Goal: Ask a question

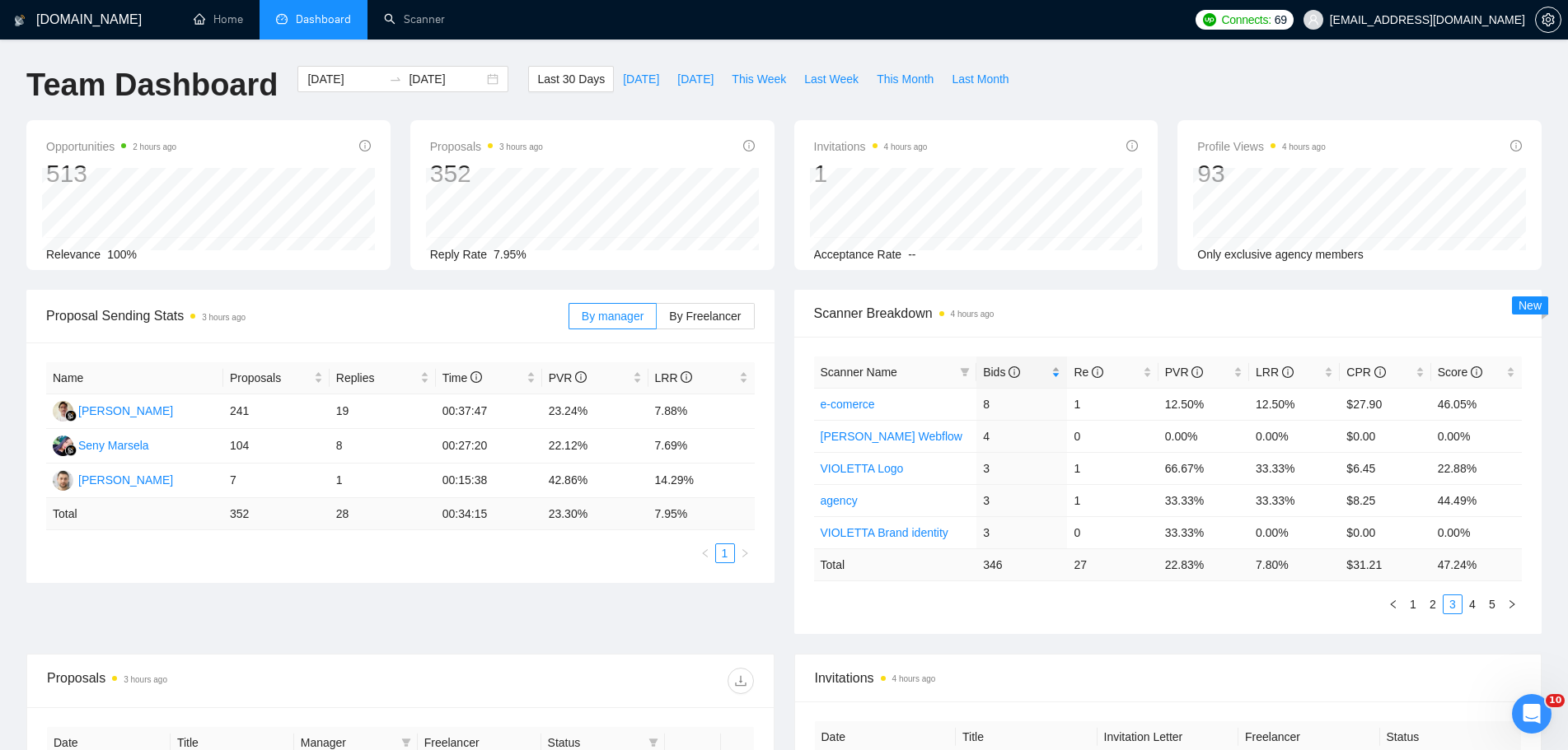
click at [1002, 367] on span "Bids" at bounding box center [1001, 372] width 37 height 14
click at [1060, 374] on div "Bids" at bounding box center [1021, 372] width 77 height 18
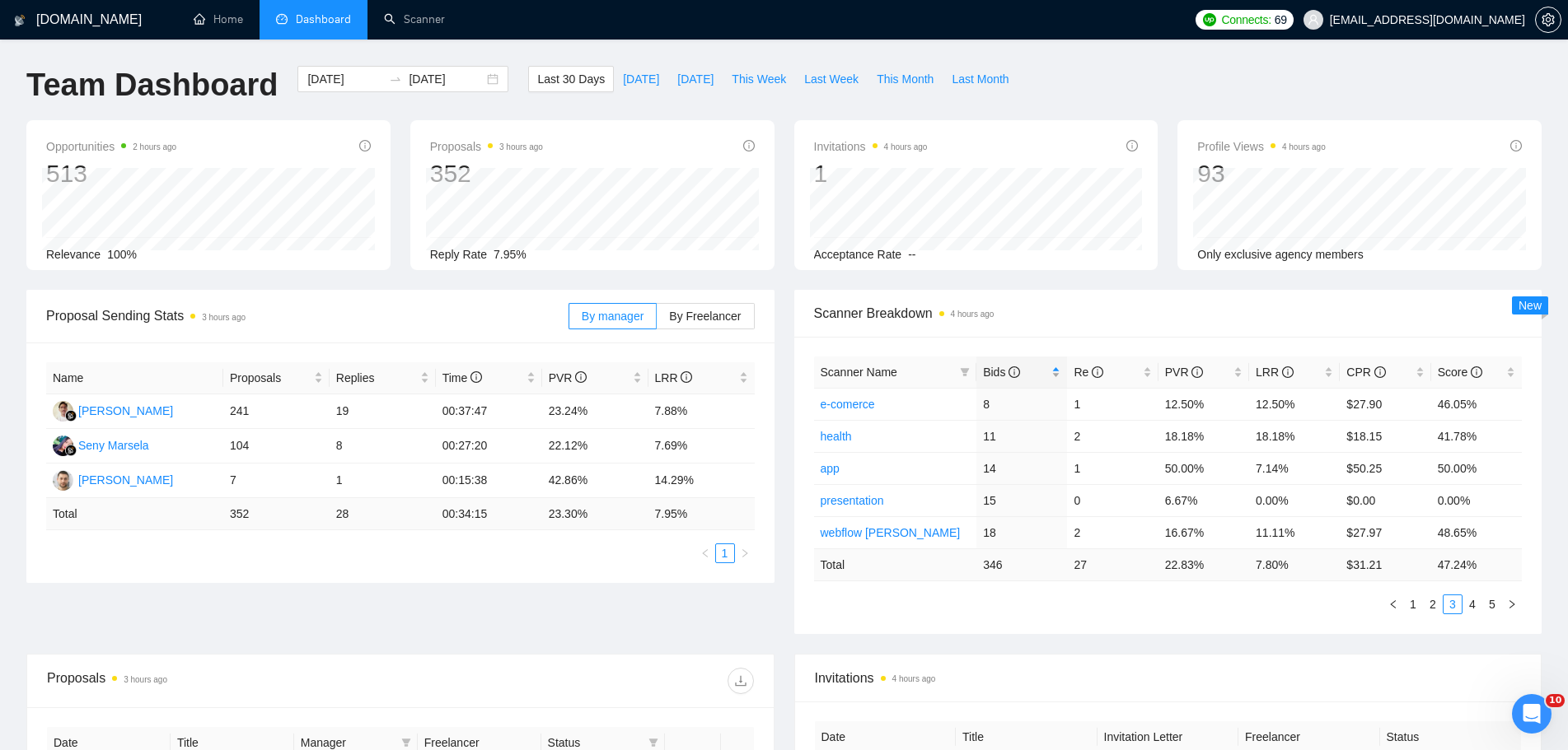
click at [1060, 374] on div "Bids" at bounding box center [1021, 372] width 77 height 18
click at [1019, 374] on icon "info-circle" at bounding box center [1014, 372] width 12 height 12
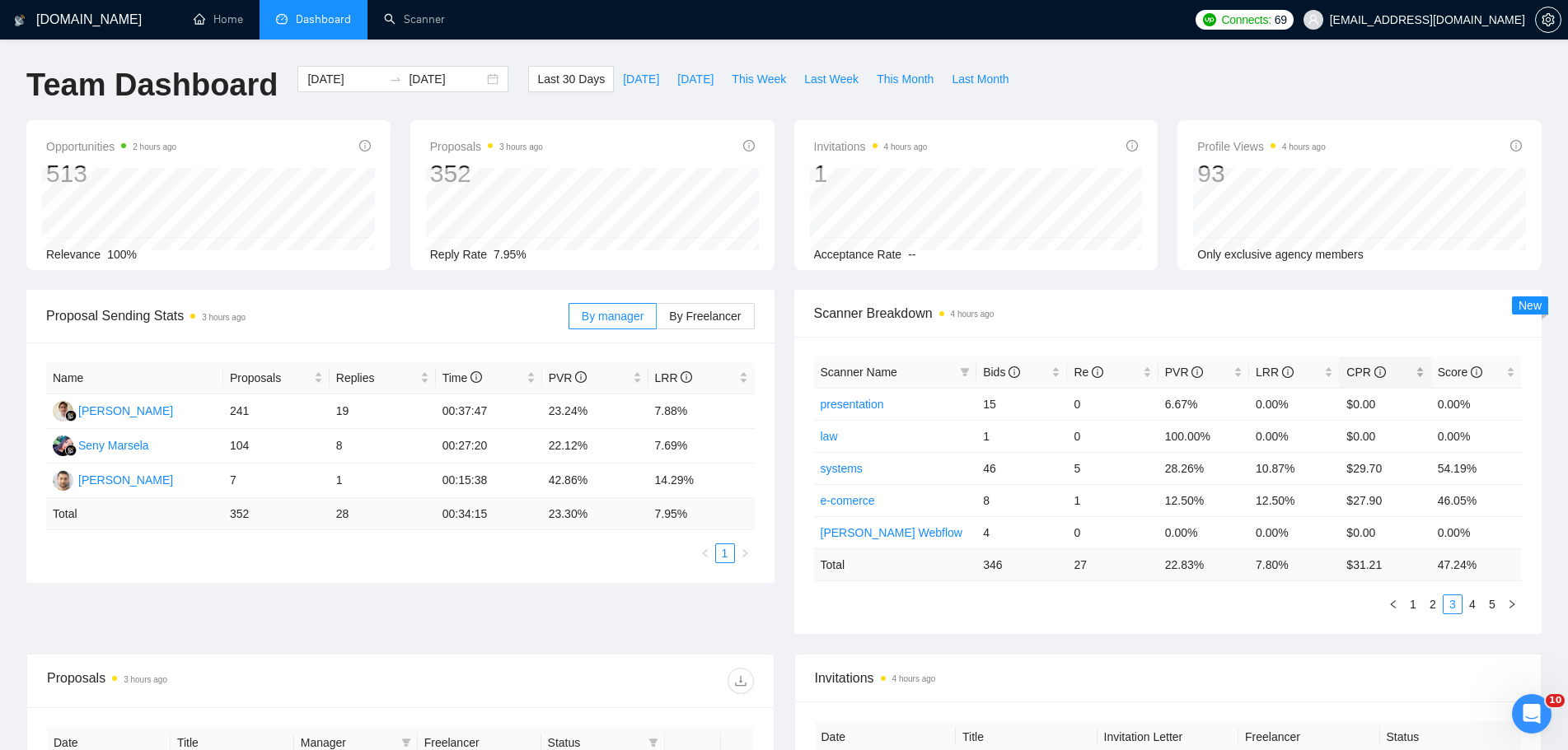
click at [1365, 374] on span "CPR" at bounding box center [1365, 372] width 39 height 14
click at [1362, 381] on div "CPR" at bounding box center [1384, 372] width 77 height 18
click at [1266, 376] on span "LRR" at bounding box center [1275, 372] width 38 height 14
click at [1275, 373] on span "LRR" at bounding box center [1275, 372] width 38 height 14
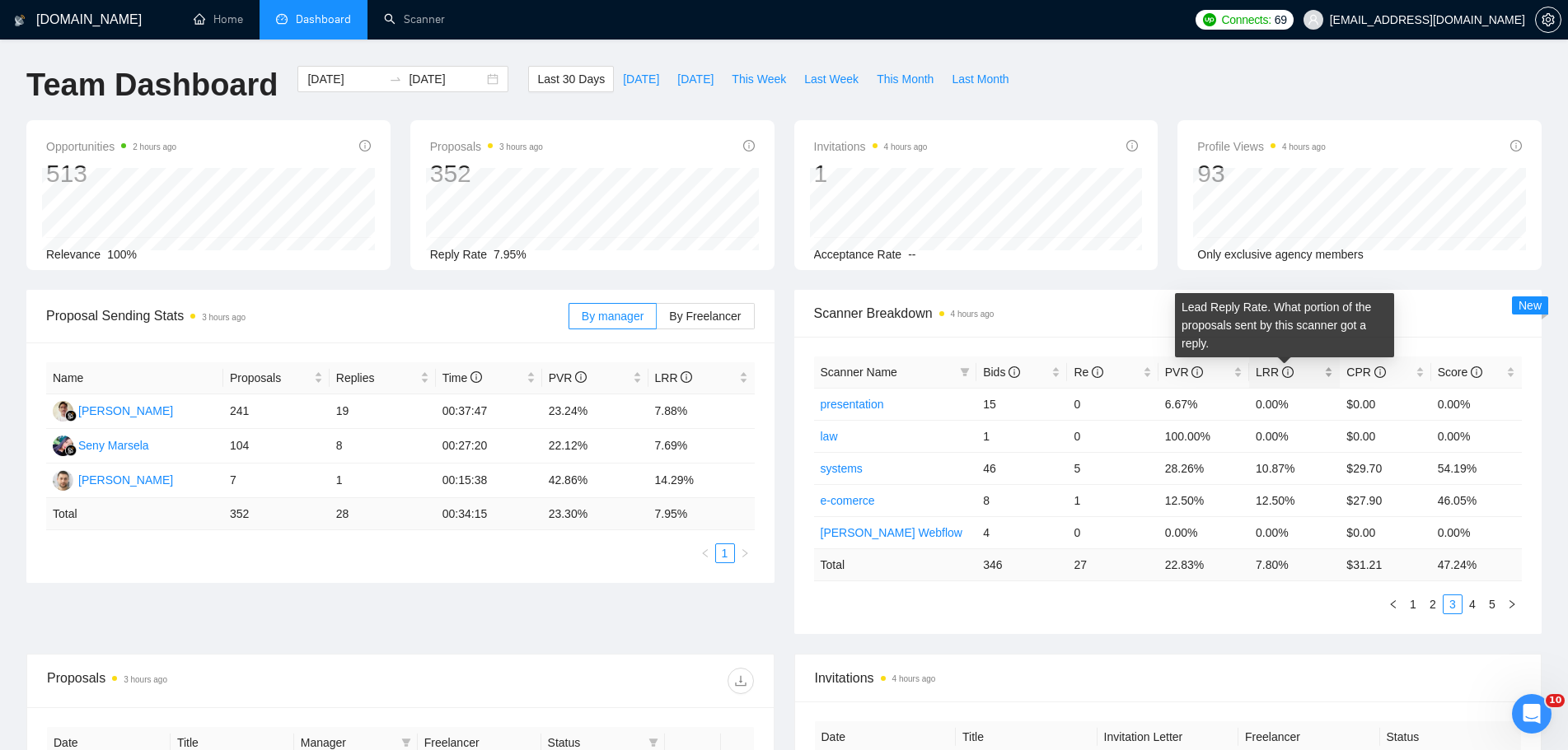
click at [1285, 369] on icon "info-circle" at bounding box center [1287, 372] width 12 height 12
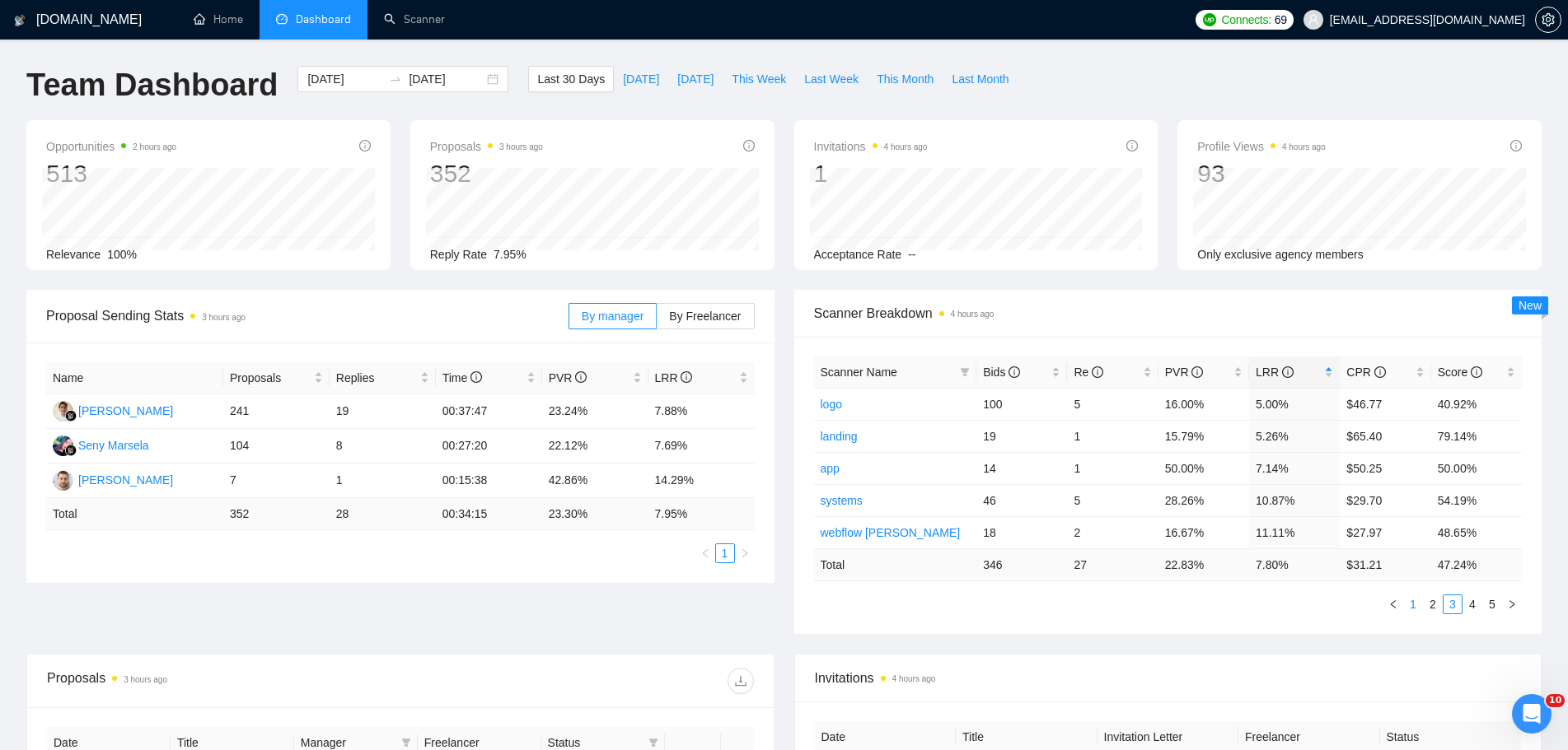
click at [1420, 608] on link "1" at bounding box center [1414, 605] width 18 height 18
click at [1011, 373] on icon "info-circle" at bounding box center [1014, 372] width 12 height 12
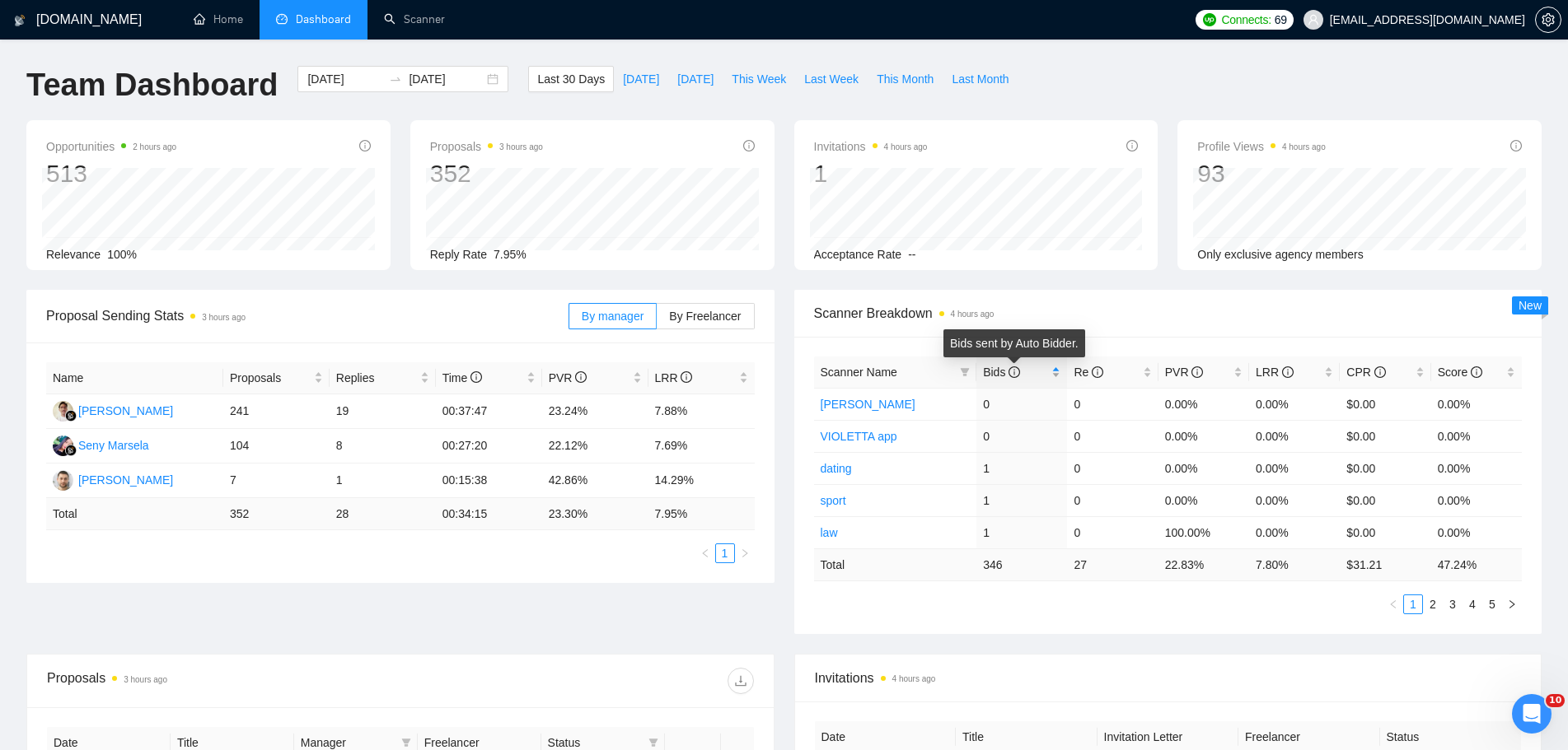
click at [1011, 372] on icon "info-circle" at bounding box center [1014, 372] width 12 height 12
click at [1434, 608] on link "2" at bounding box center [1433, 605] width 18 height 18
click at [1455, 608] on link "3" at bounding box center [1453, 605] width 18 height 18
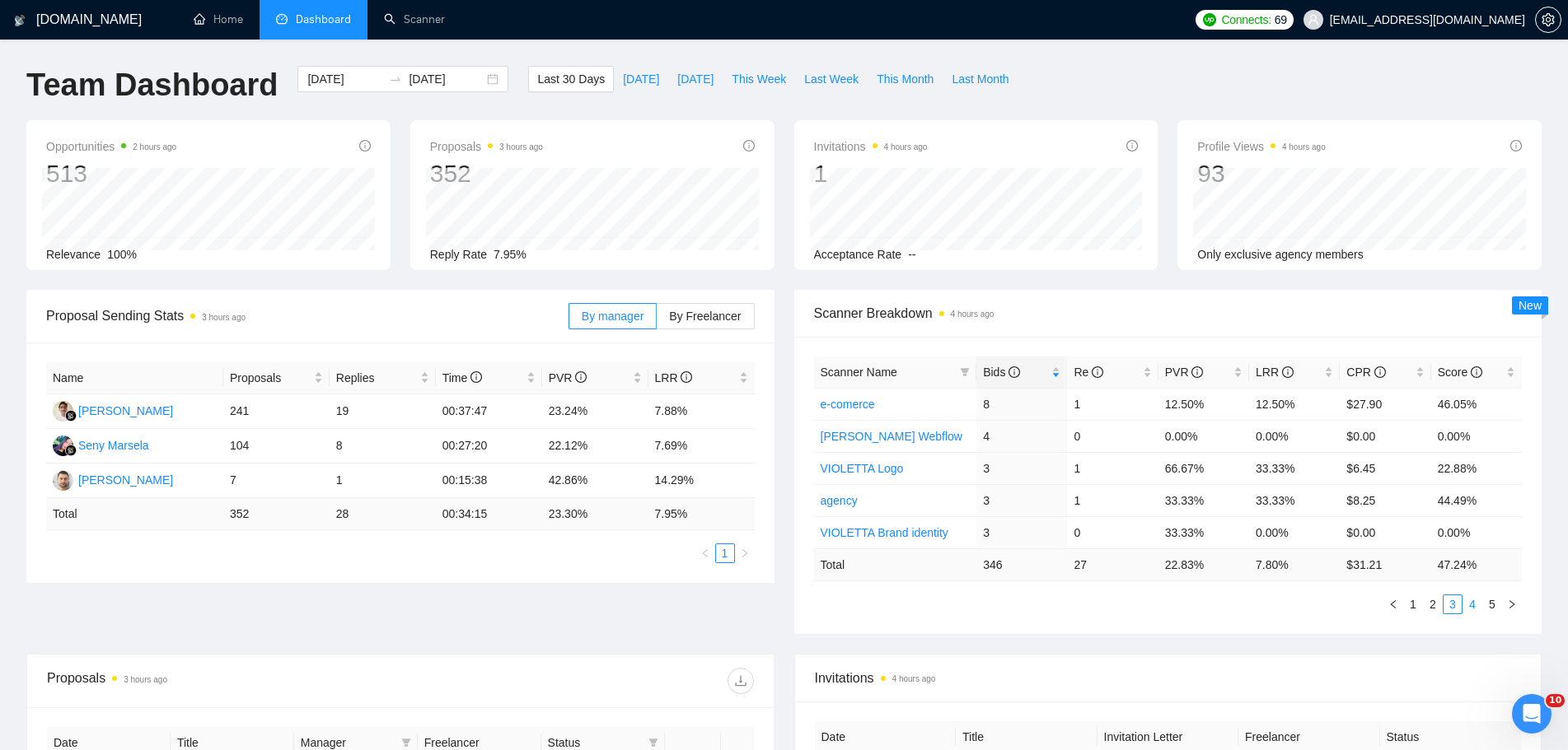
click at [1472, 607] on link "4" at bounding box center [1473, 605] width 18 height 18
click at [1488, 607] on link "5" at bounding box center [1493, 605] width 18 height 18
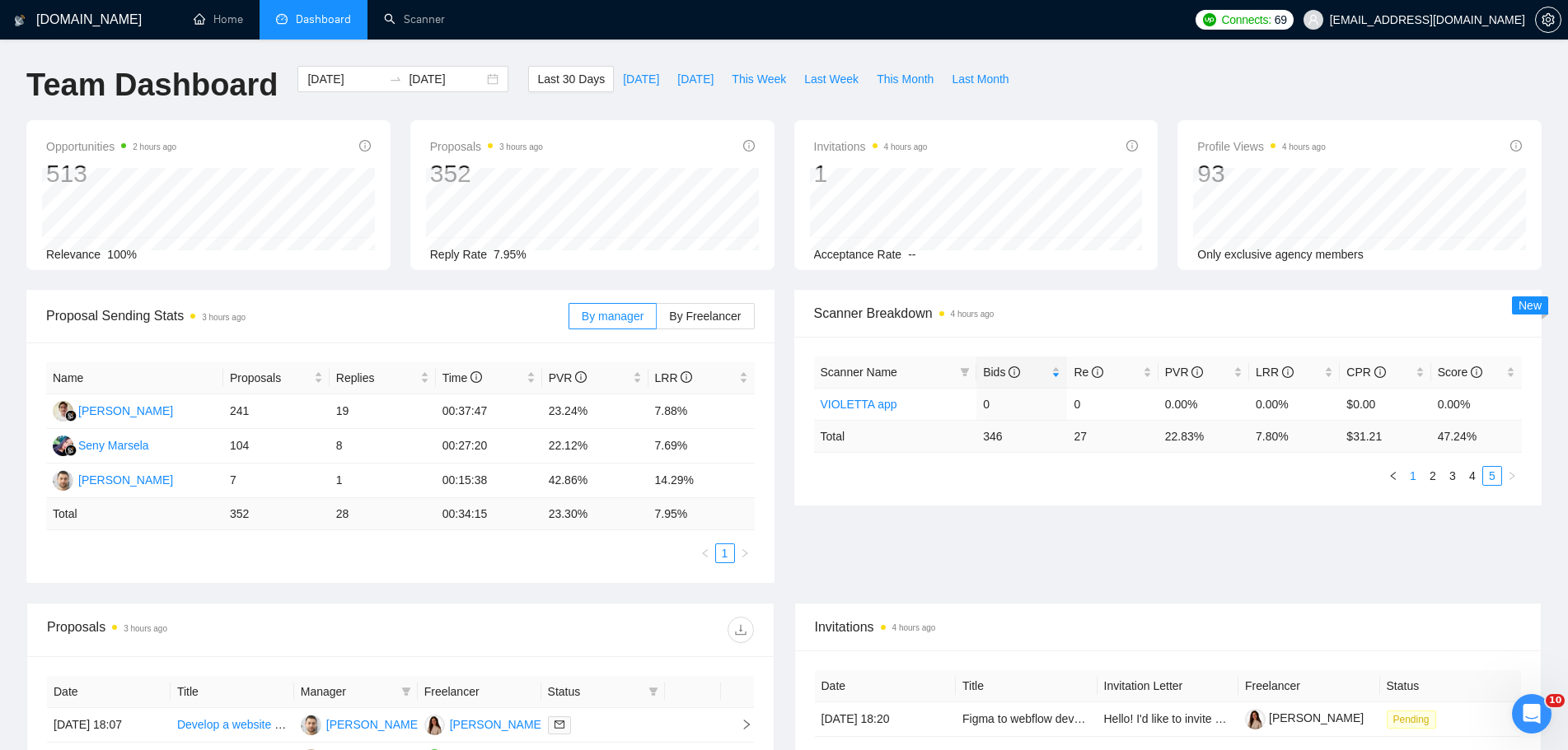
click at [1414, 474] on link "1" at bounding box center [1414, 476] width 18 height 18
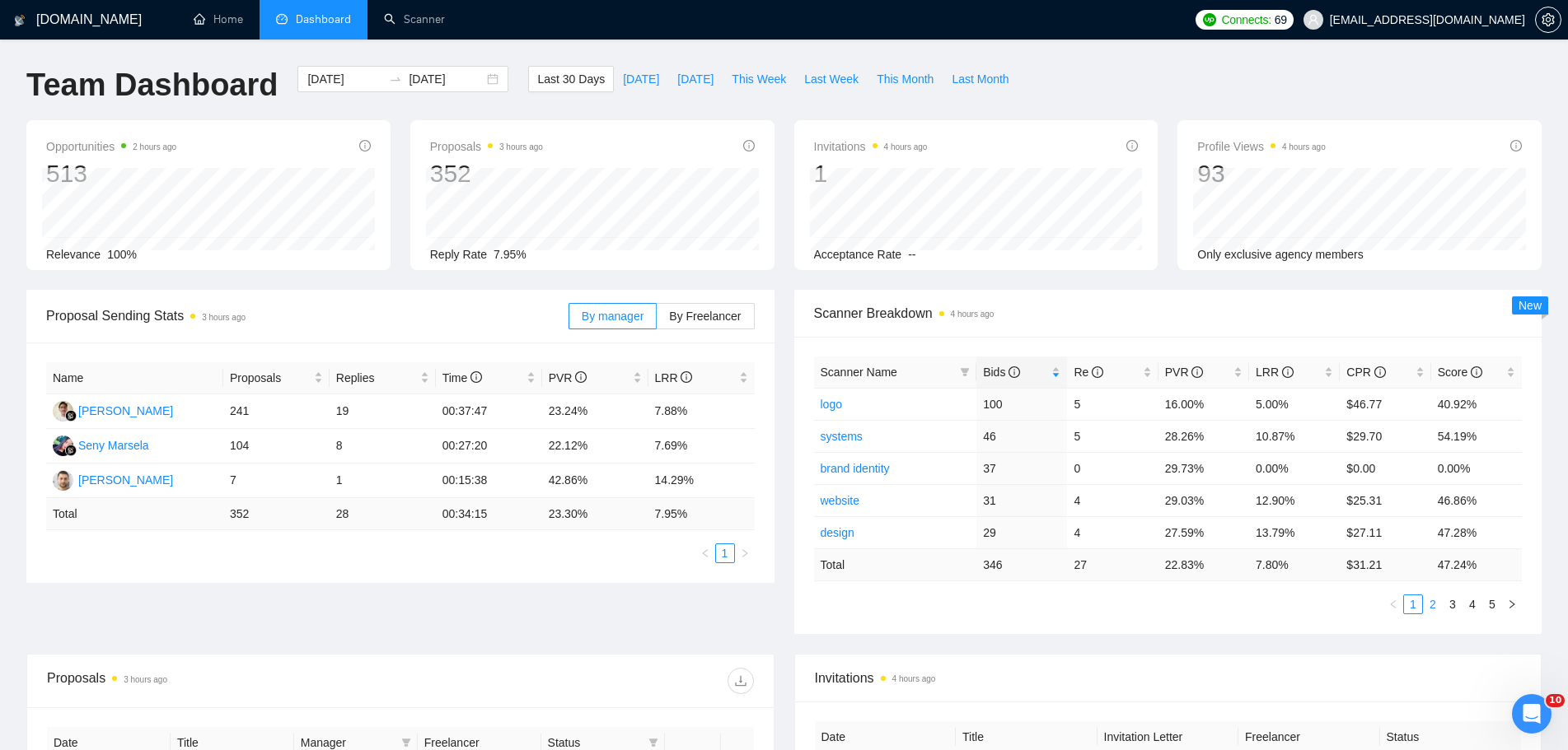
click at [1438, 604] on link "2" at bounding box center [1433, 605] width 18 height 18
click at [1453, 604] on link "3" at bounding box center [1453, 605] width 18 height 18
click at [1523, 702] on icon "Открыть службу сообщений Intercom" at bounding box center [1530, 712] width 27 height 27
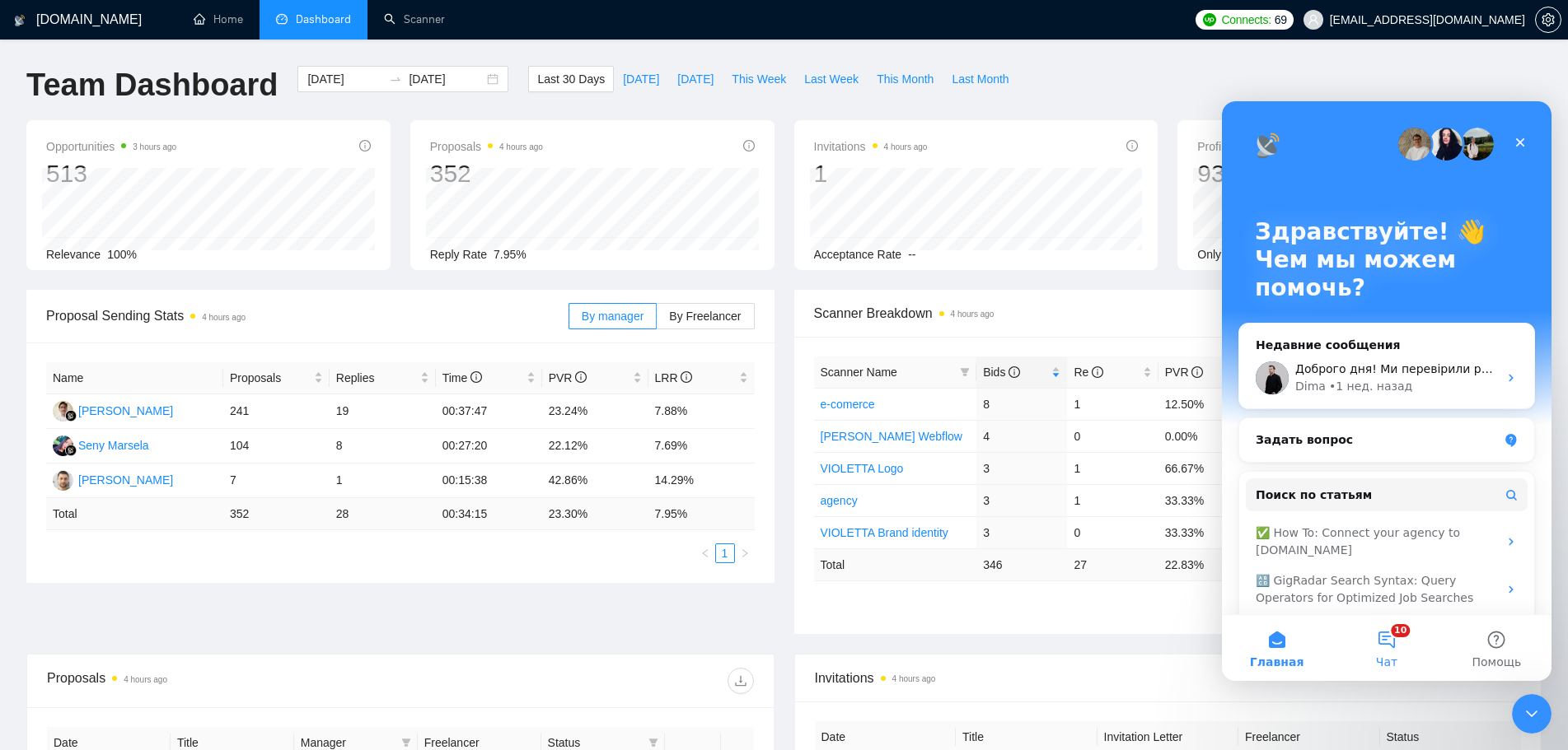
click at [1370, 656] on button "10 Чат" at bounding box center [1386, 648] width 110 height 66
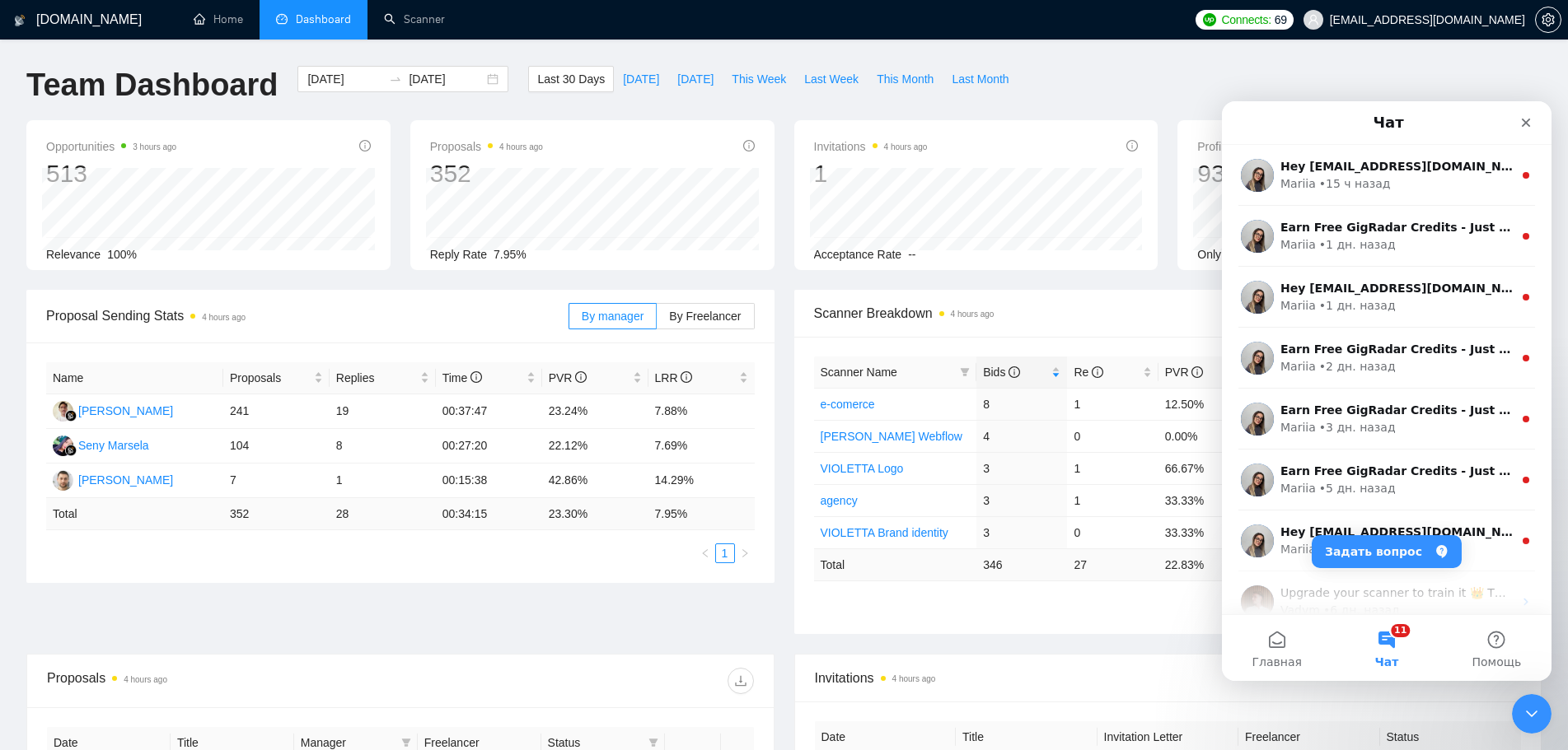
click at [1385, 652] on button "11 Чат" at bounding box center [1386, 648] width 110 height 66
click at [1392, 560] on button "Задать вопрос" at bounding box center [1386, 552] width 150 height 33
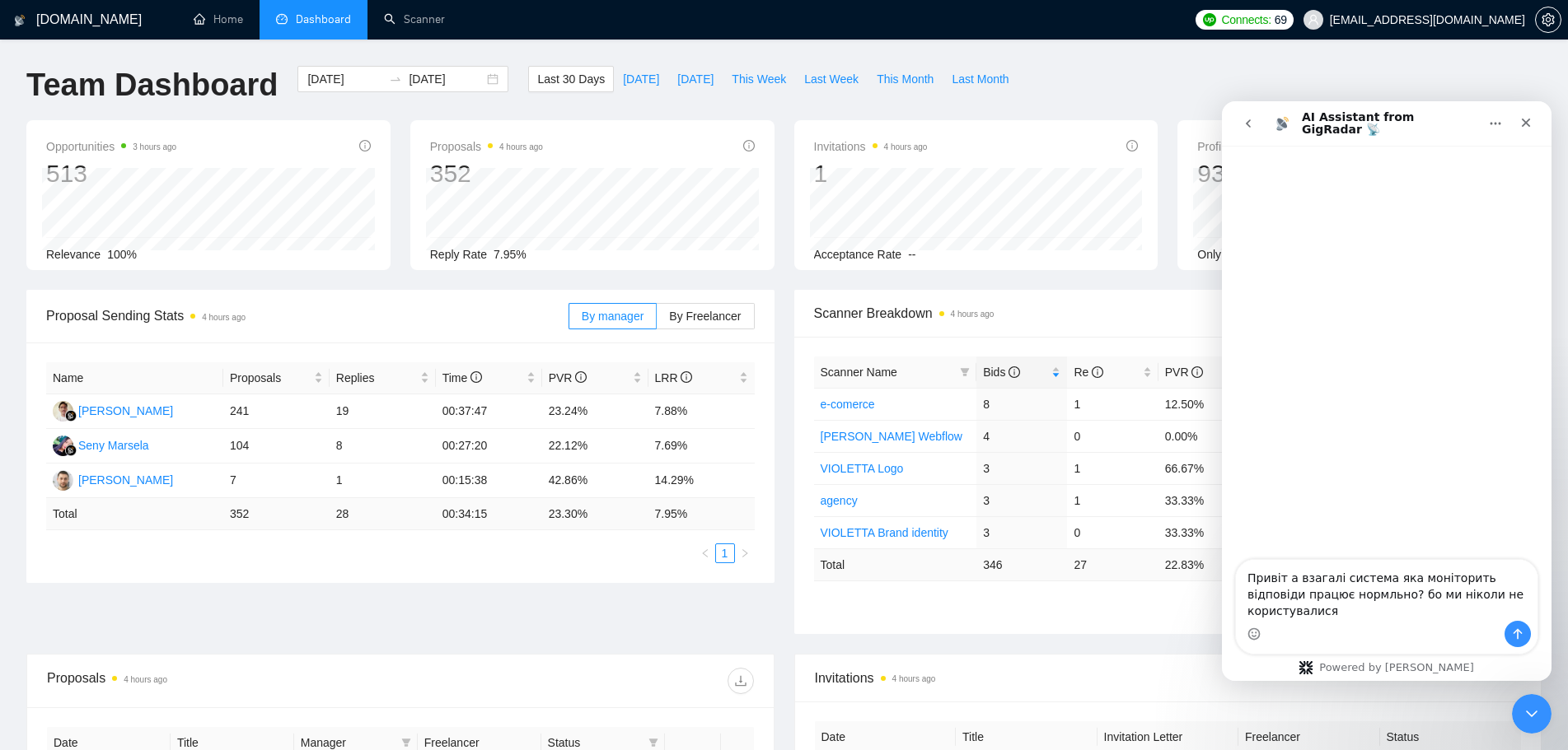
click at [1377, 627] on div "Мессенджер Intercom" at bounding box center [1387, 634] width 302 height 26
click at [1480, 624] on div "Привіт а взагалі система яка моніторить відповіди працює нормльно? бо ми ніколи…" at bounding box center [1387, 607] width 302 height 94
click at [1528, 610] on textarea "Привіт а взагалі система яка моніторить відповіди працює нормльно? бо ми ніколи…" at bounding box center [1387, 590] width 302 height 61
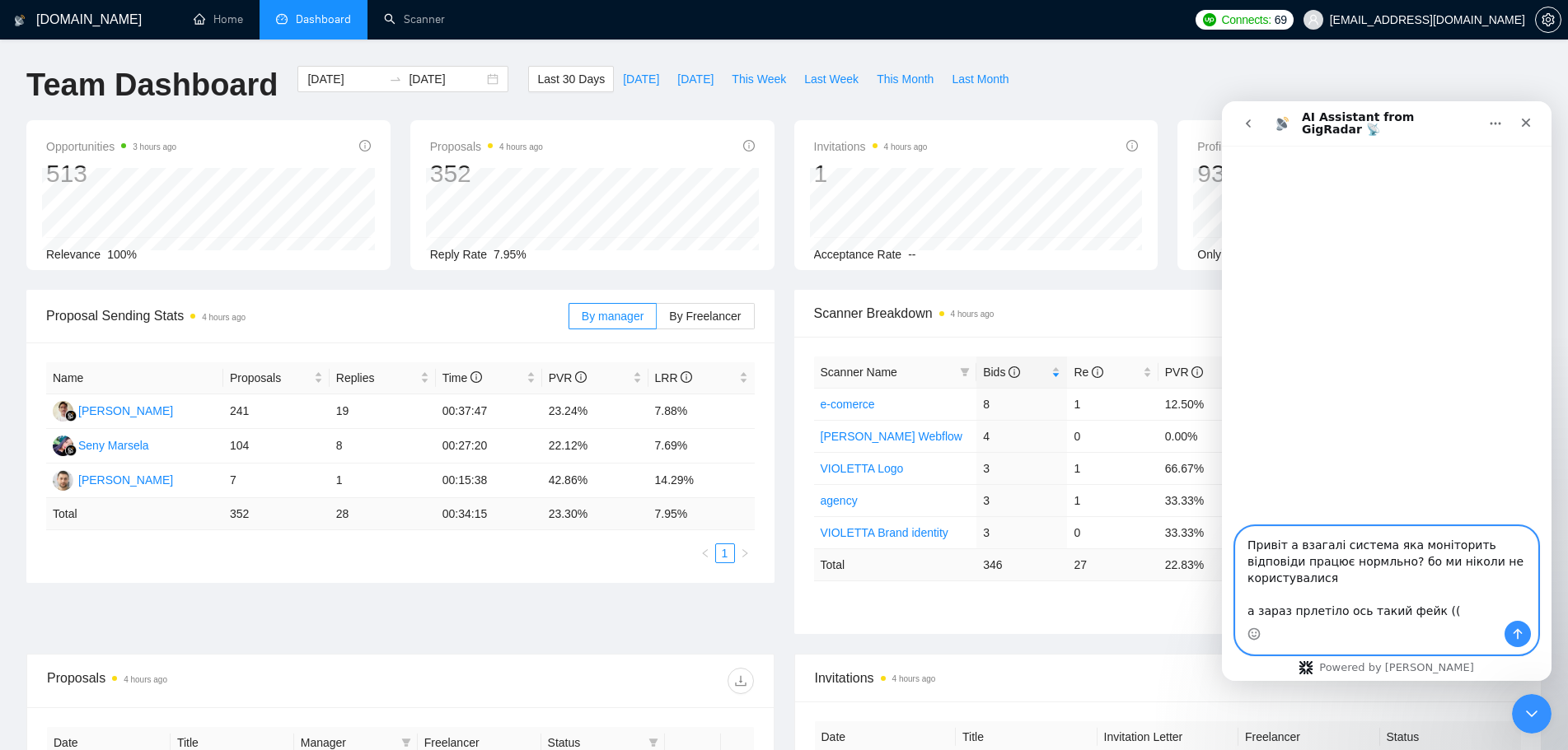
click at [1344, 556] on textarea "Привіт а взагалі система яка моніторить відповіди працює нормльно? бо ми ніколи…" at bounding box center [1387, 574] width 302 height 94
click at [1347, 552] on textarea "Привіт а взагалі система яка моніторить відповіди працює нормльно? бо ми ніколи…" at bounding box center [1387, 574] width 302 height 94
click at [1458, 581] on textarea "Привіт а взагалі система яка моніторить відповіди працює нормльно? бо ми ніколи…" at bounding box center [1387, 574] width 302 height 94
type textarea "Привіт а взагалі система яка моніторить відповіди працює нормльно? бо ми ніколи…"
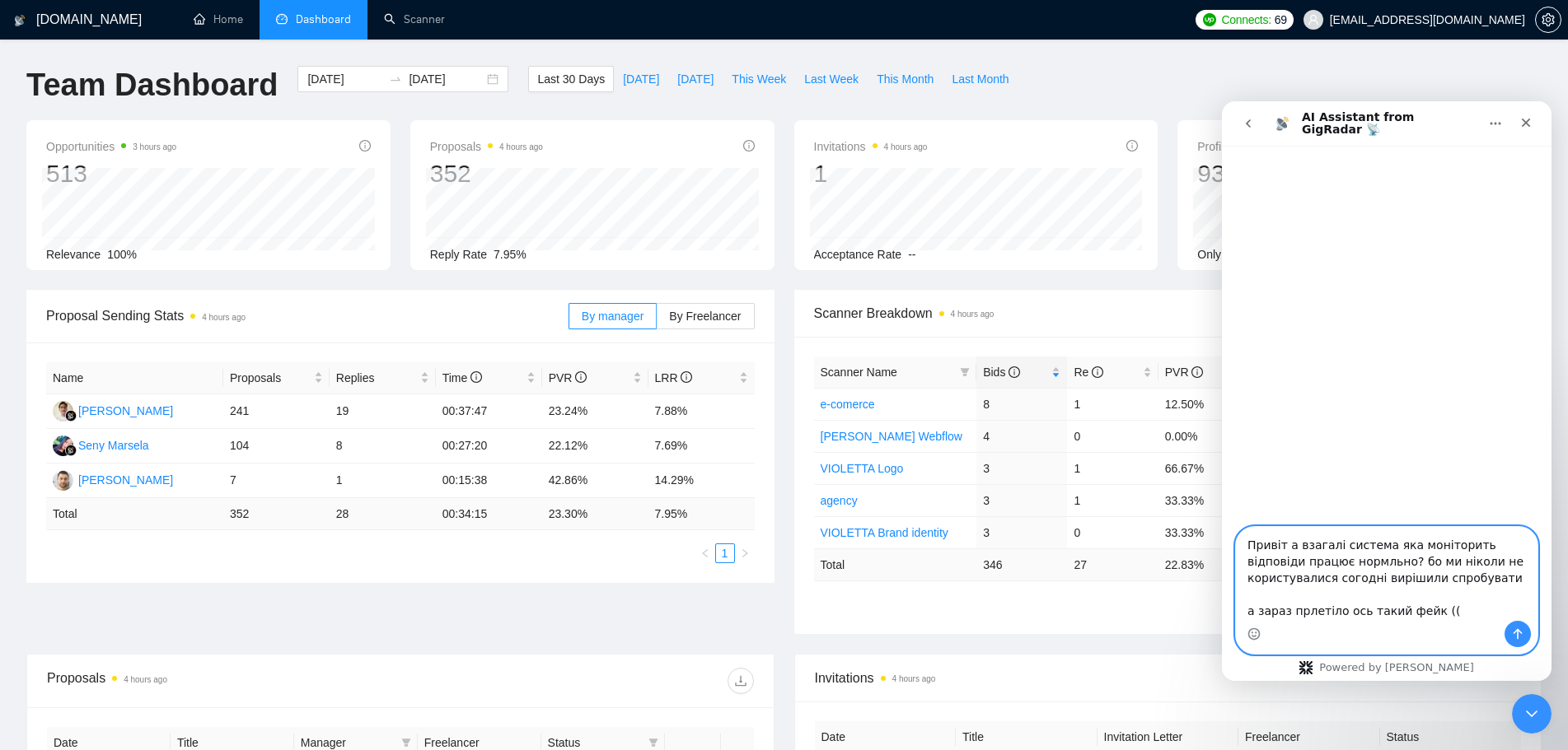
click at [1444, 610] on textarea "Привіт а взагалі система яка моніторить відповіди працює нормльно? бо ми ніколи…" at bounding box center [1387, 574] width 302 height 94
drag, startPoint x: 1406, startPoint y: 589, endPoint x: 1226, endPoint y: 507, distance: 197.8
click at [1226, 527] on div "Привіт а взагалі система яка моніторить відповіди працює нормльно? бо ми ніколи…" at bounding box center [1386, 591] width 330 height 129
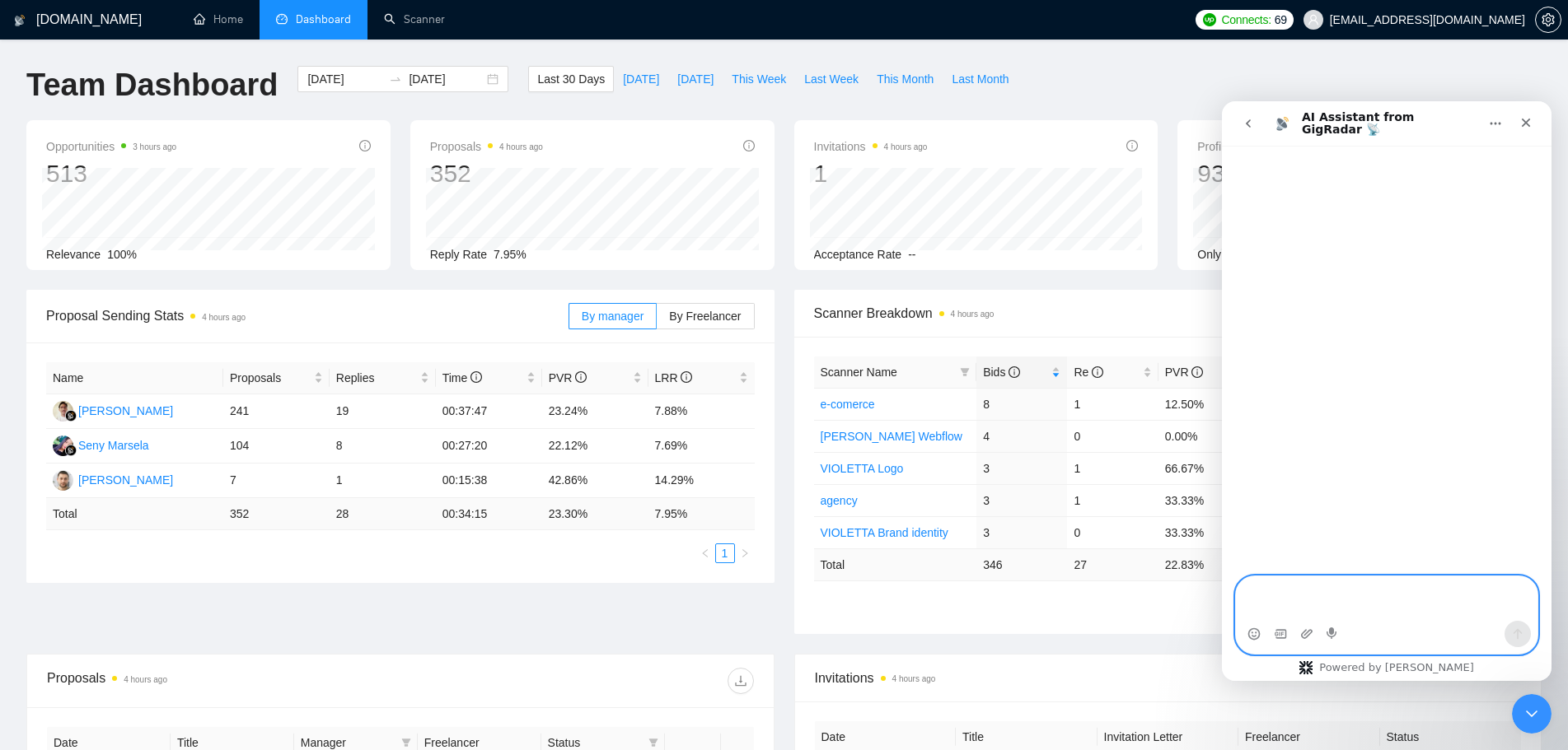
paste textarea "Привіт а взагалі система яка моніторить відповіди працює нормльно? бо ми ніколи…"
type textarea "Привіт а взагалі система яка моніторить відповіди працює нормльно? бо ми ніколи…"
paste textarea "Задать вопрос…"
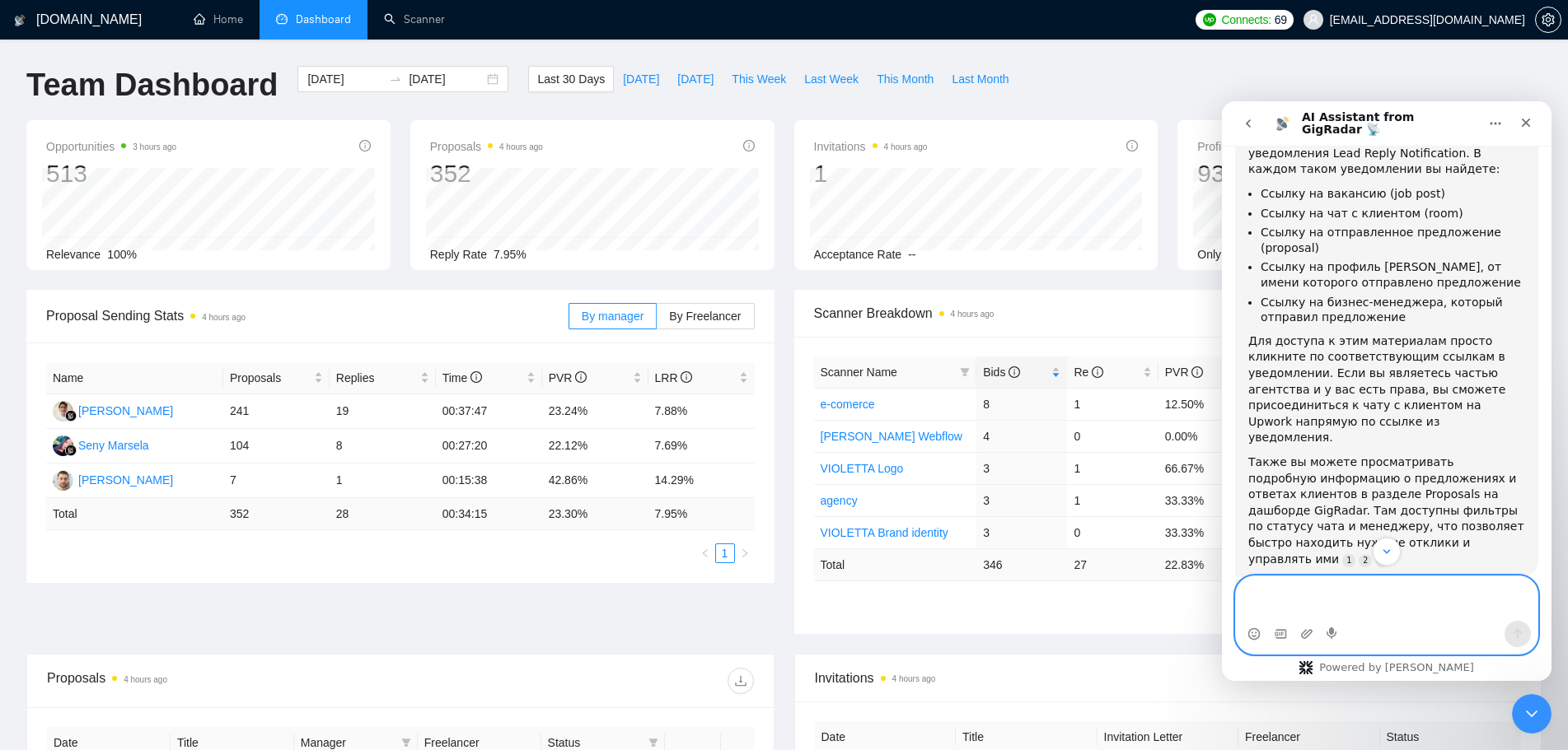
scroll to position [373, 0]
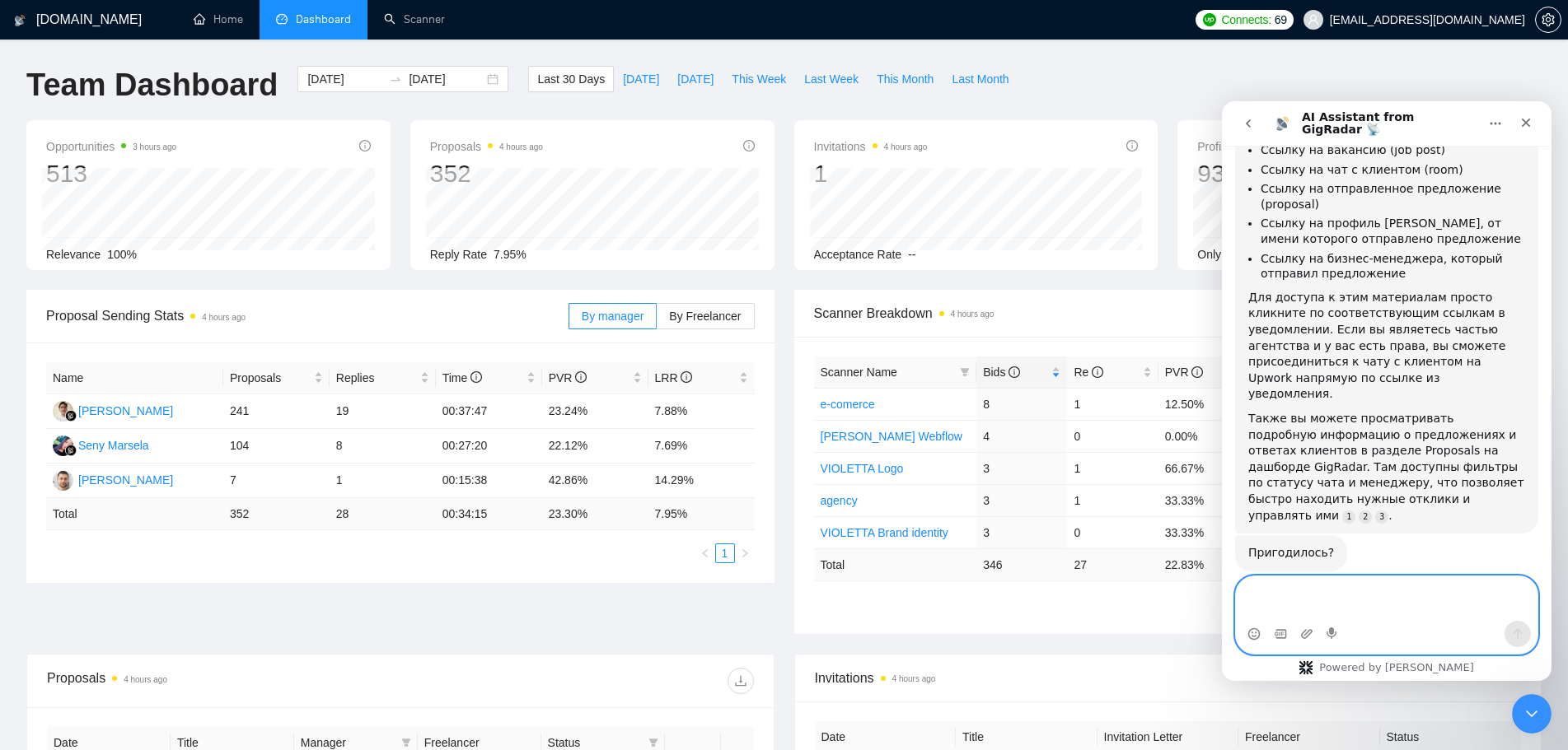
click at [1405, 599] on textarea "Ваше сообщение..." at bounding box center [1387, 598] width 302 height 44
paste textarea "Привіт! Взагалі, система, яка моніторить відповіді, працює нормально? Ми ніколи…"
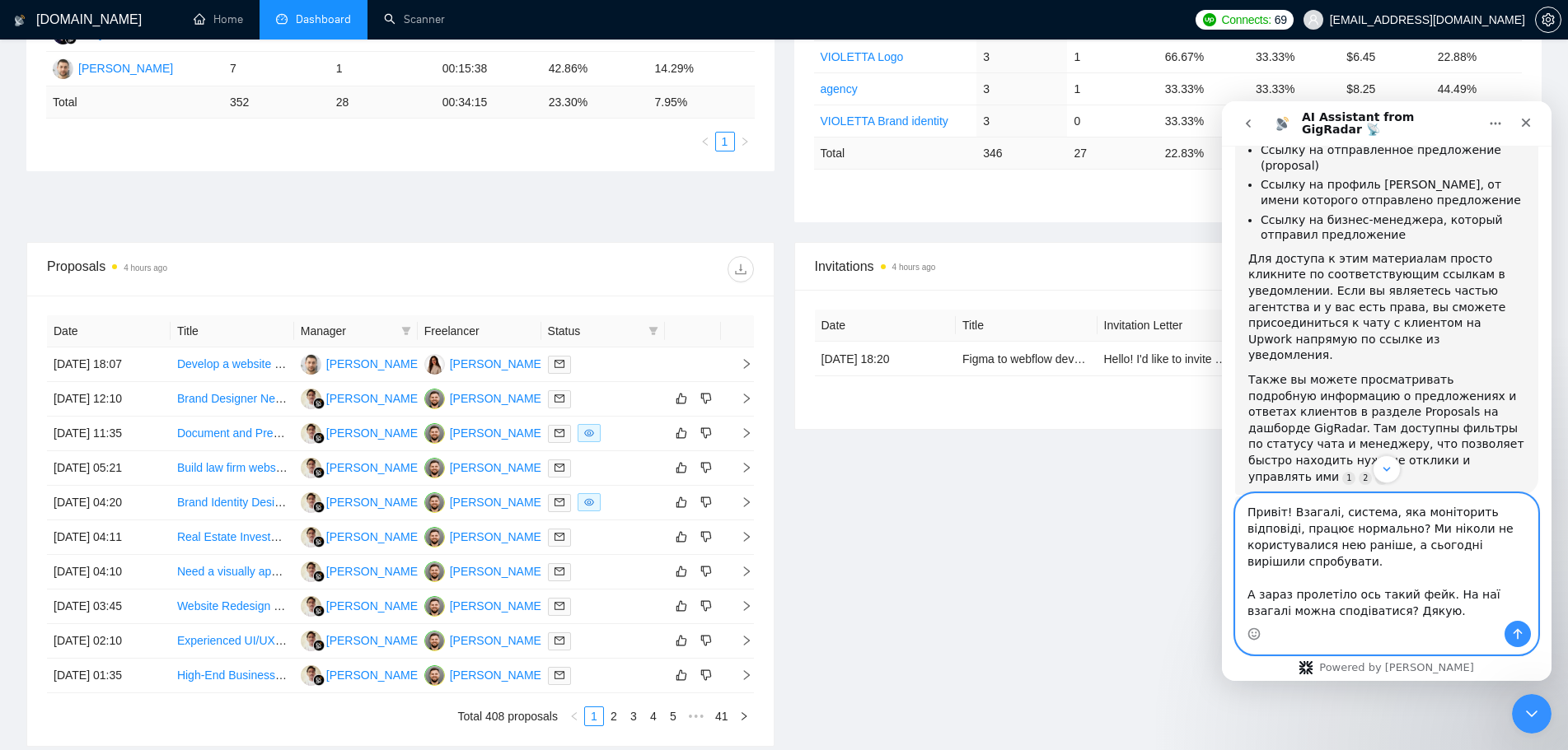
scroll to position [83, 0]
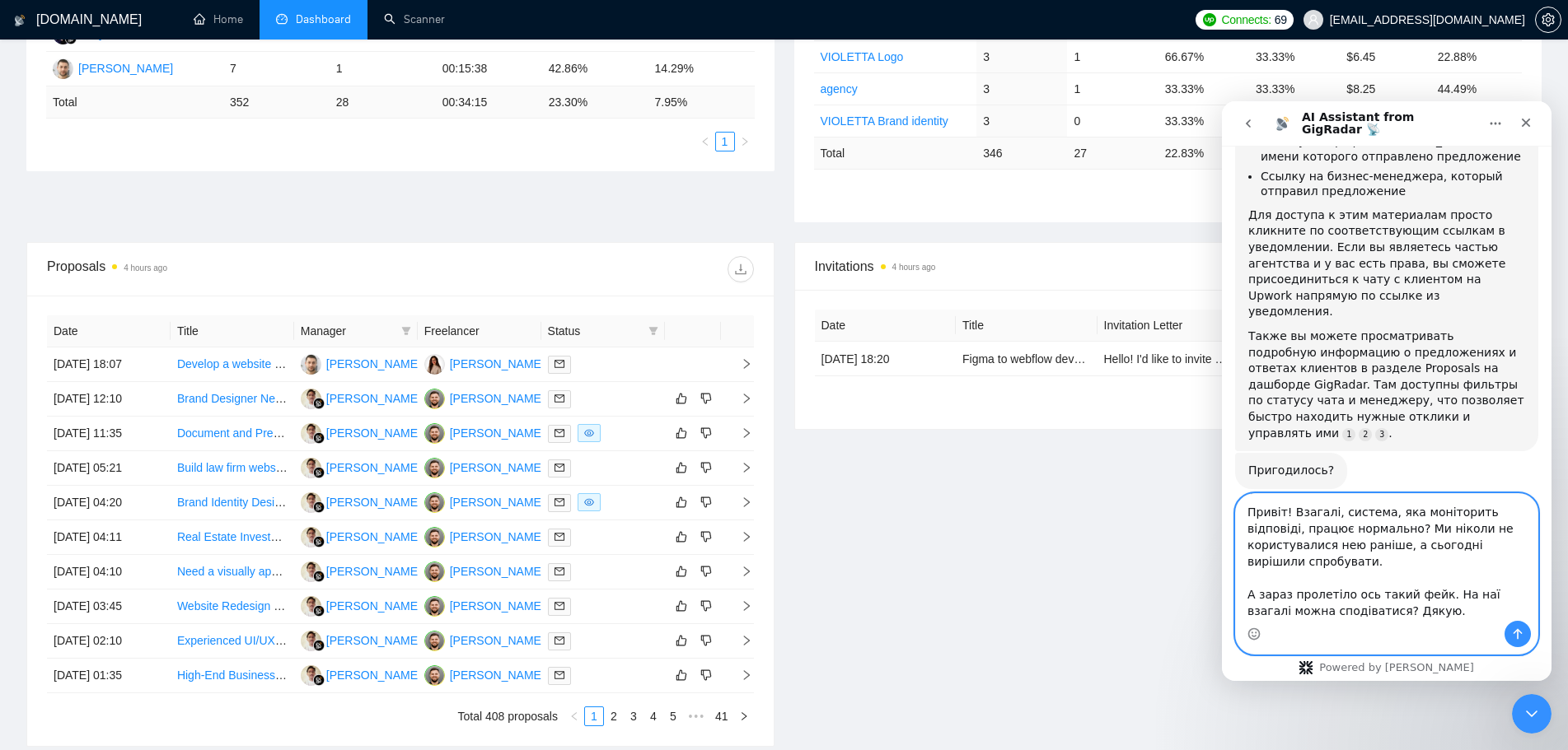
type textarea "Привіт! Взагалі, система, яка моніторить відповіді, працює нормально? Ми ніколи…"
click at [1521, 632] on icon "Отправить сообщение…" at bounding box center [1518, 634] width 14 height 14
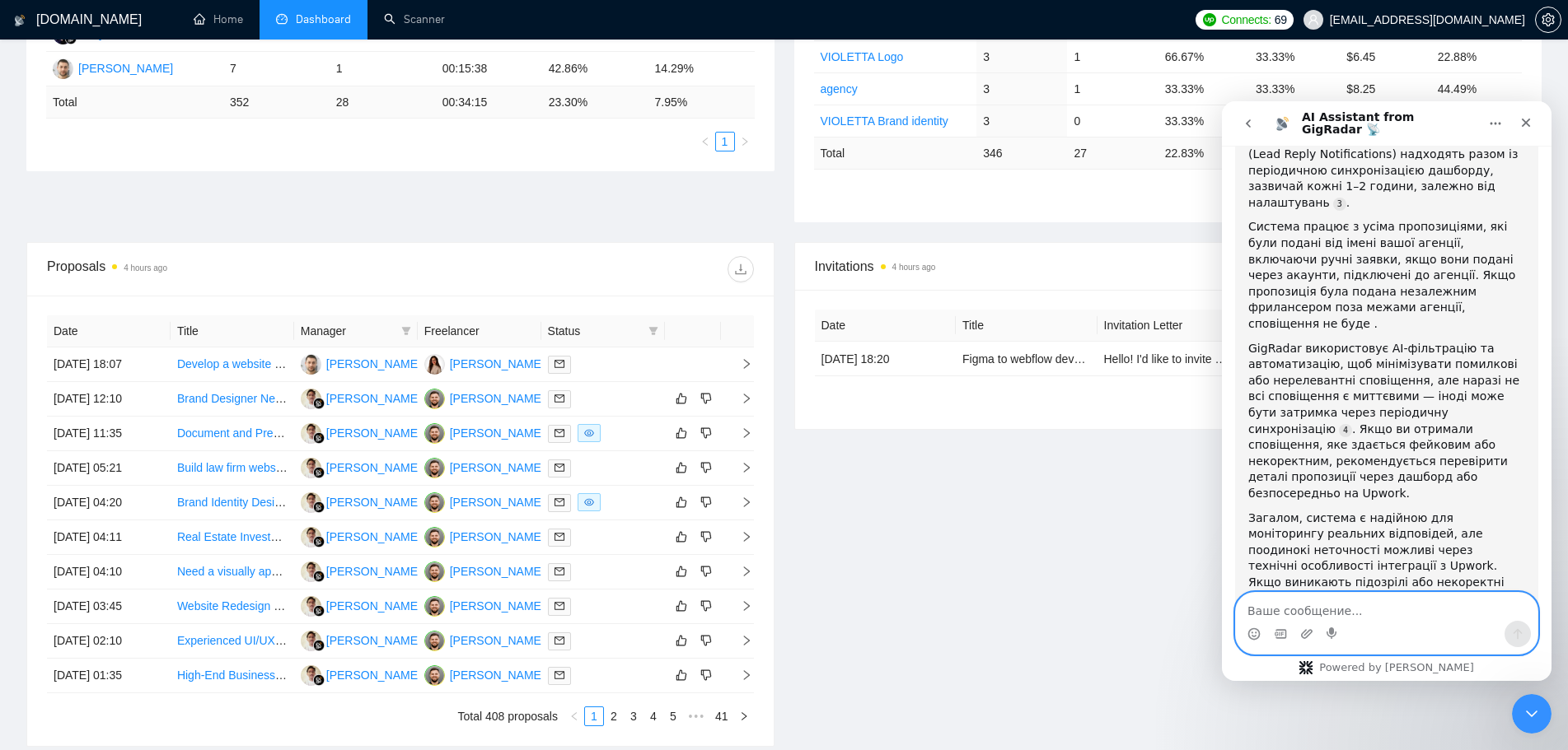
scroll to position [1090, 0]
click at [1251, 635] on icon "Средство выбора эмодзи" at bounding box center [1254, 634] width 14 height 14
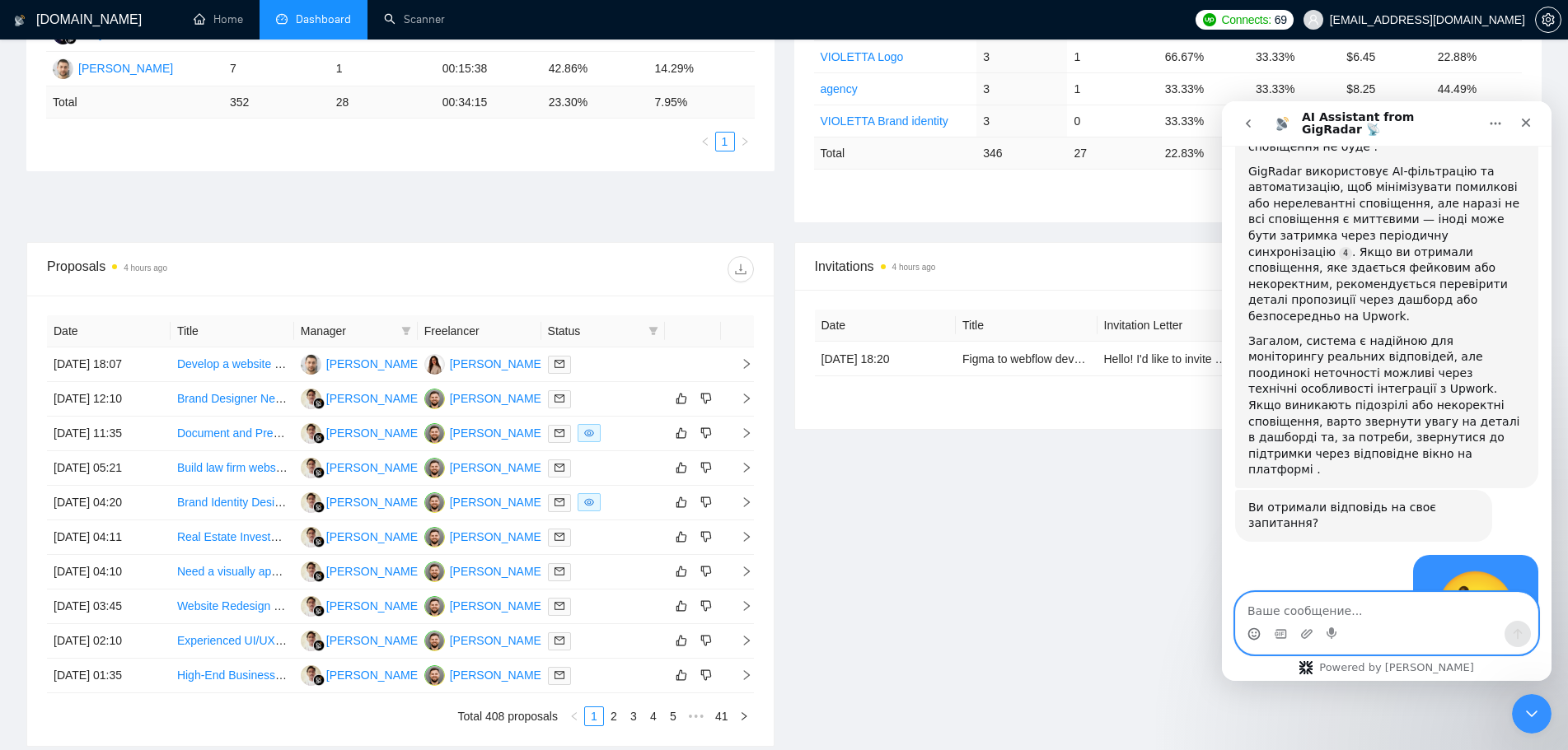
scroll to position [1293, 0]
